Goal: Information Seeking & Learning: Learn about a topic

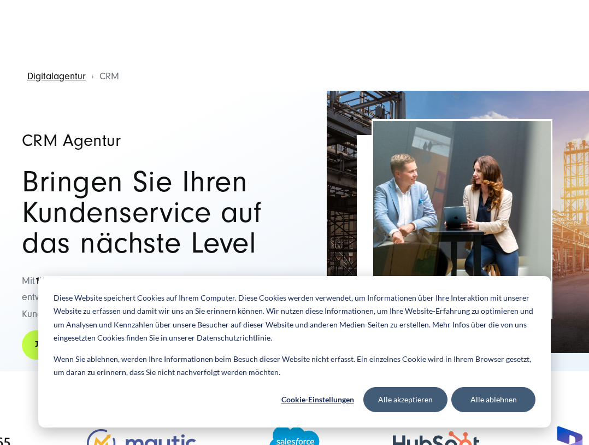
scroll to position [393, 0]
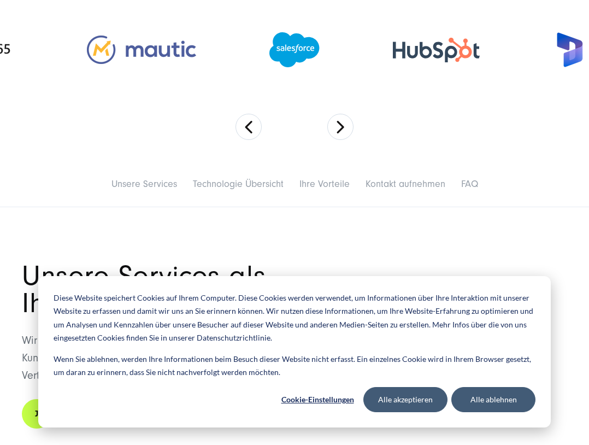
click at [411, 392] on button "Alle akzeptieren" at bounding box center [405, 399] width 84 height 25
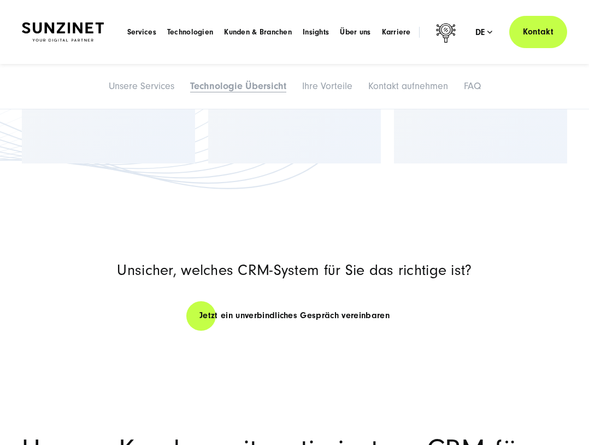
scroll to position [1932, 0]
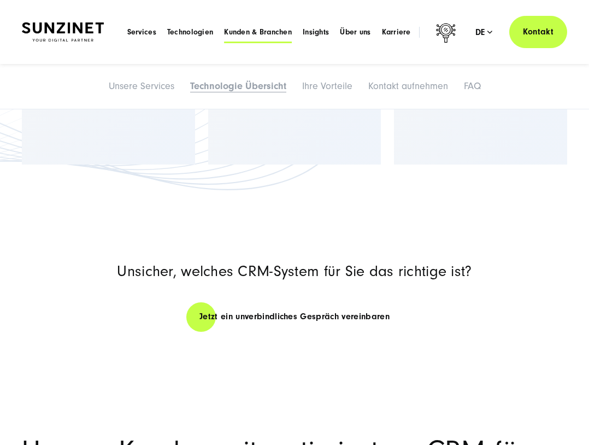
click at [283, 32] on span "Kunden & Branchen" at bounding box center [258, 32] width 68 height 11
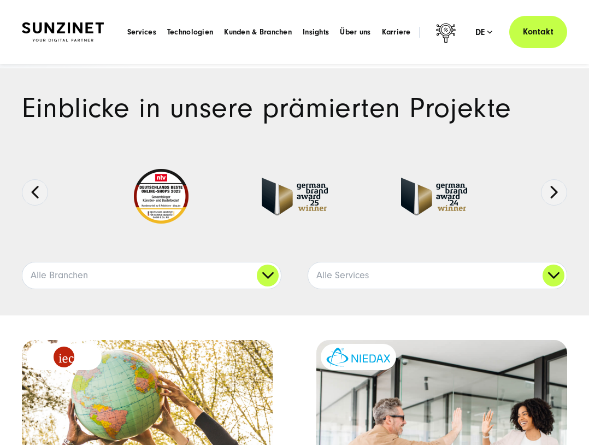
scroll to position [182, 0]
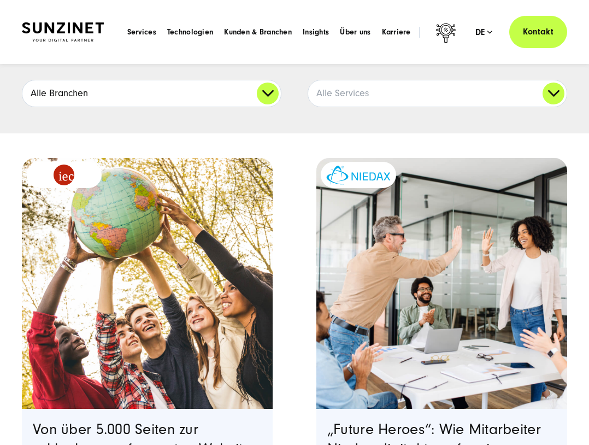
click at [264, 98] on link "Alle Branchen" at bounding box center [151, 93] width 258 height 26
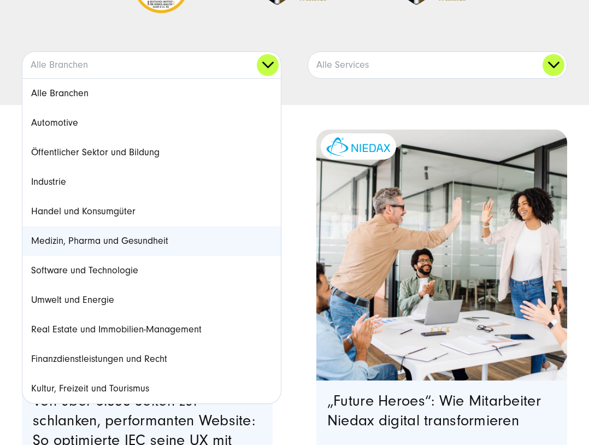
scroll to position [229, 0]
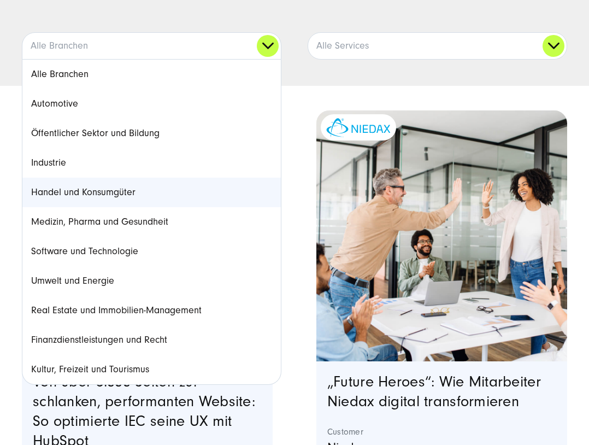
click at [130, 193] on link "Handel und Konsumgüter" at bounding box center [151, 193] width 258 height 30
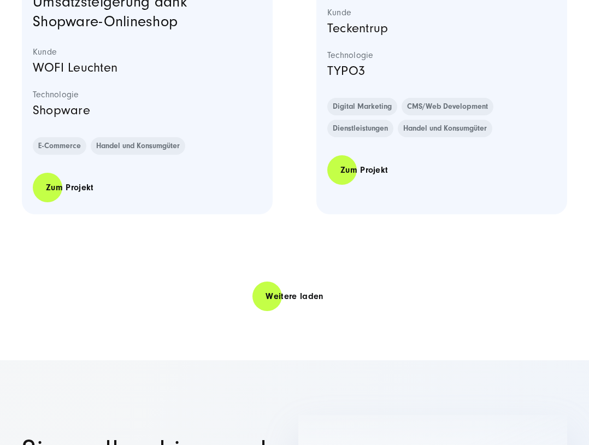
scroll to position [3299, 0]
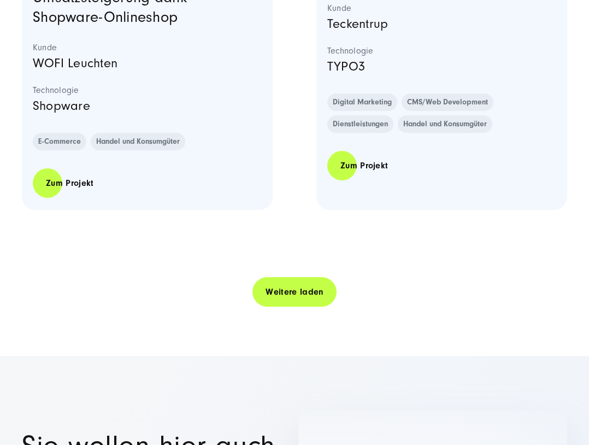
click at [284, 284] on link "Weitere laden" at bounding box center [294, 291] width 84 height 31
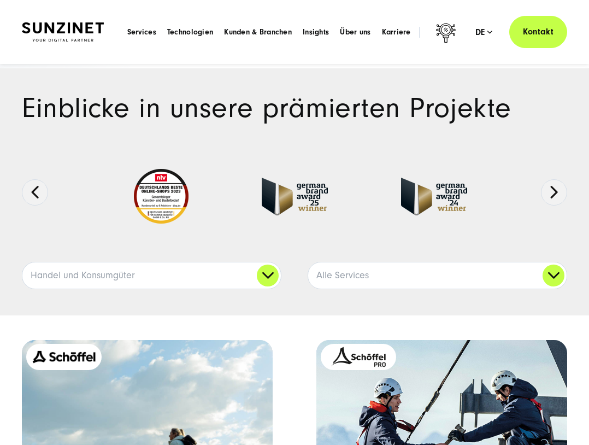
scroll to position [-1, 0]
click at [109, 291] on div "Einblicke in unsere prämierten Projekte Ausgezeichnete Arbeiten:" at bounding box center [294, 191] width 589 height 247
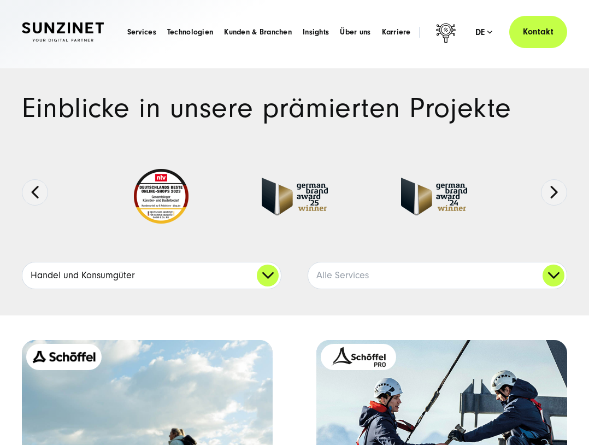
click at [127, 263] on link "Handel und Konsumgüter" at bounding box center [151, 275] width 258 height 26
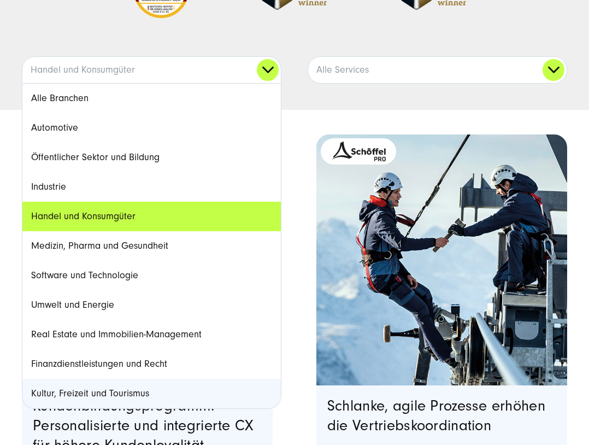
scroll to position [238, 0]
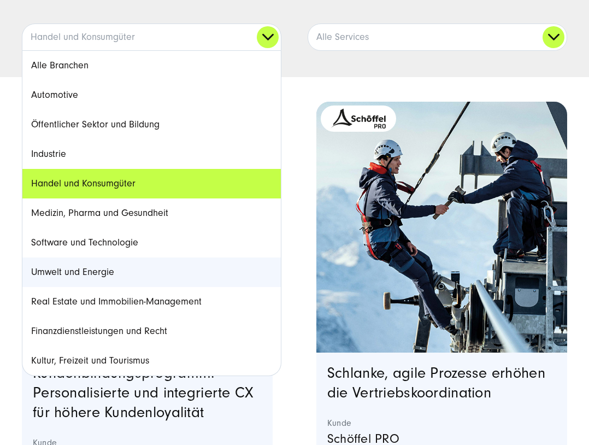
click at [117, 266] on link "Umwelt und Energie" at bounding box center [151, 272] width 258 height 30
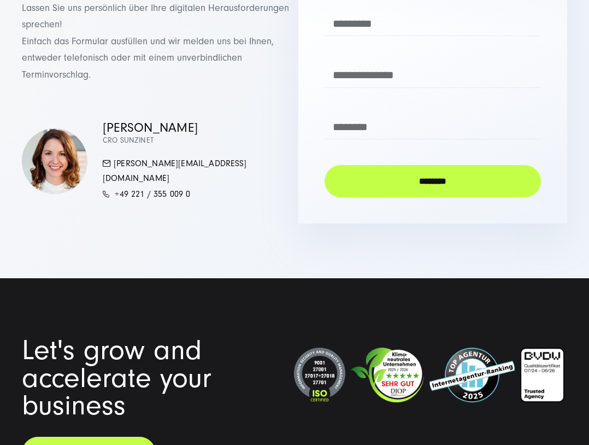
scroll to position [2755, 0]
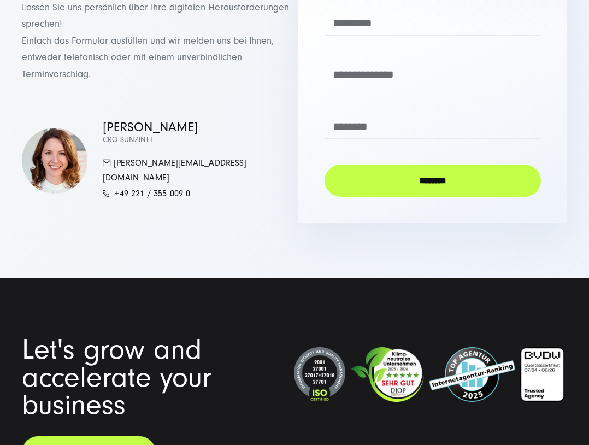
click at [187, 269] on section "**********" at bounding box center [294, 67] width 589 height 422
